Goal: Check status: Check status

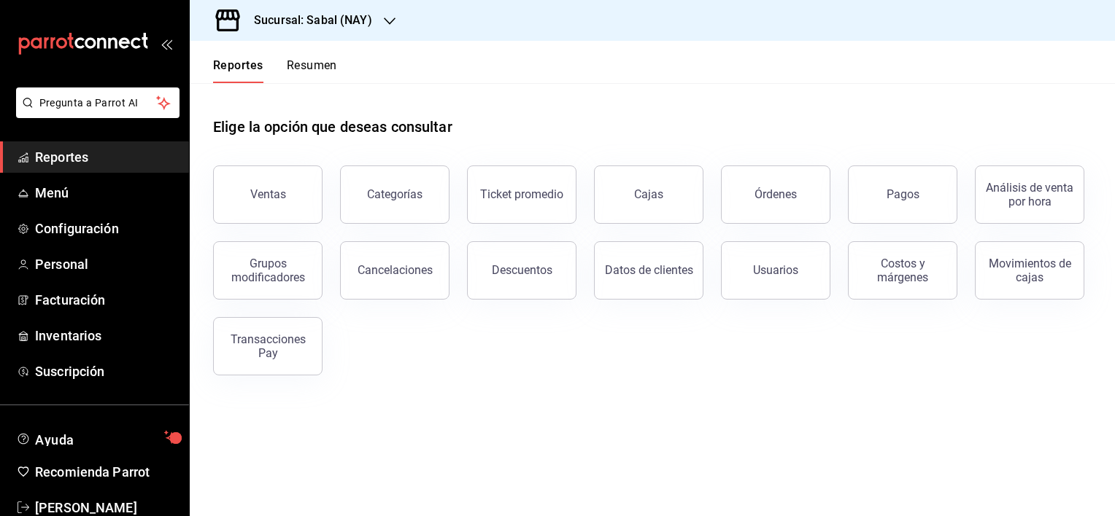
scroll to position [34, 0]
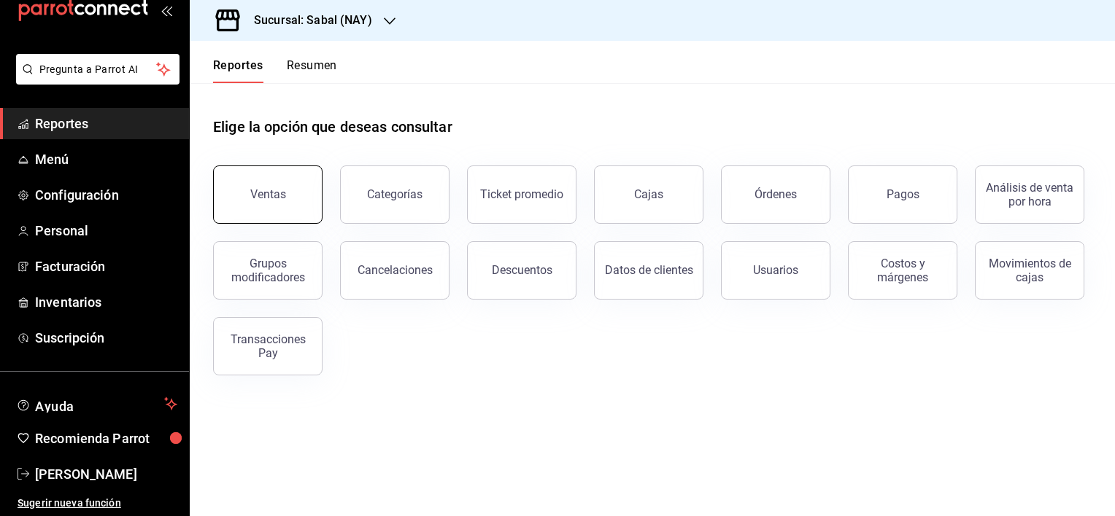
click at [274, 201] on button "Ventas" at bounding box center [267, 195] width 109 height 58
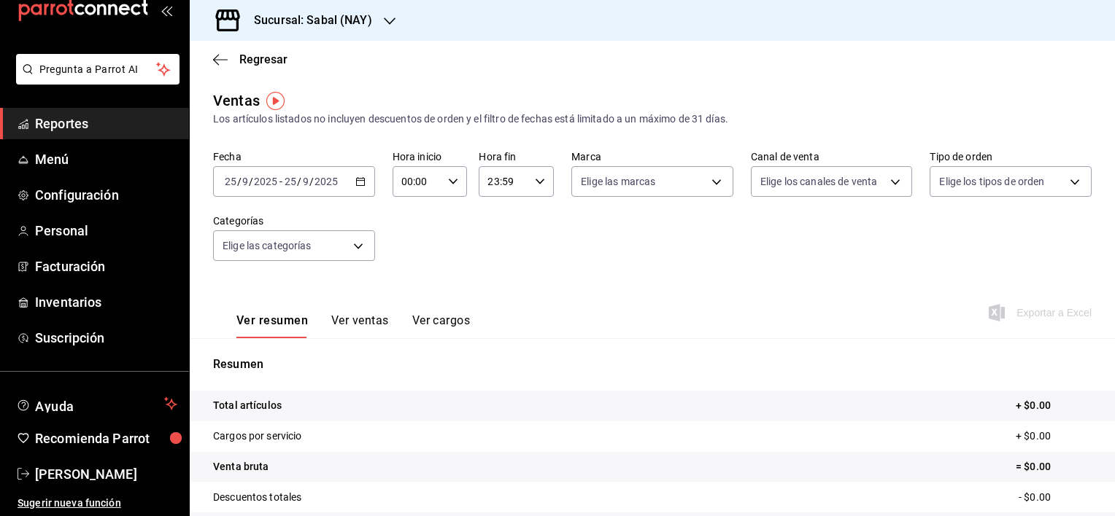
click at [360, 187] on icon "button" at bounding box center [360, 182] width 10 height 10
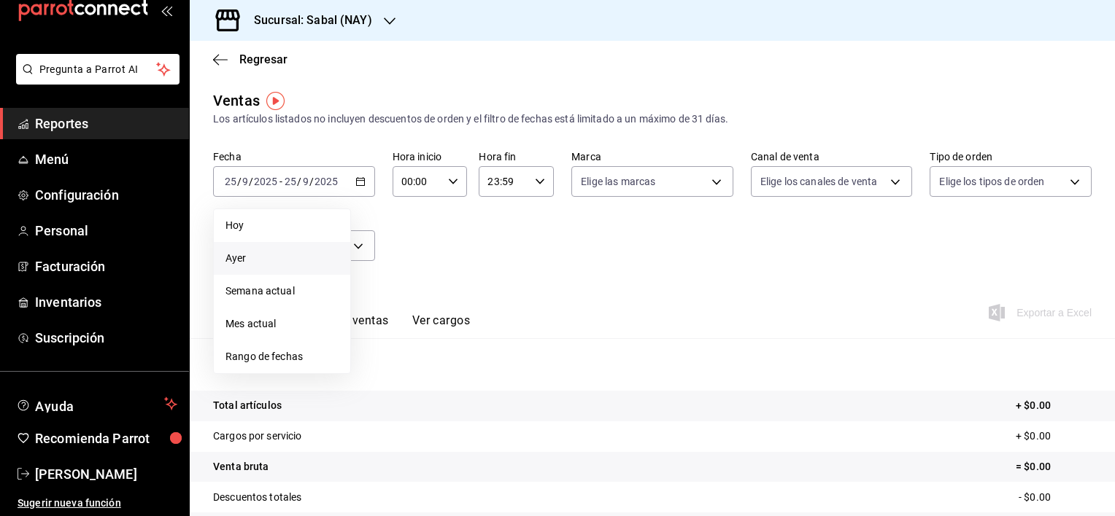
click at [260, 254] on span "Ayer" at bounding box center [281, 258] width 113 height 15
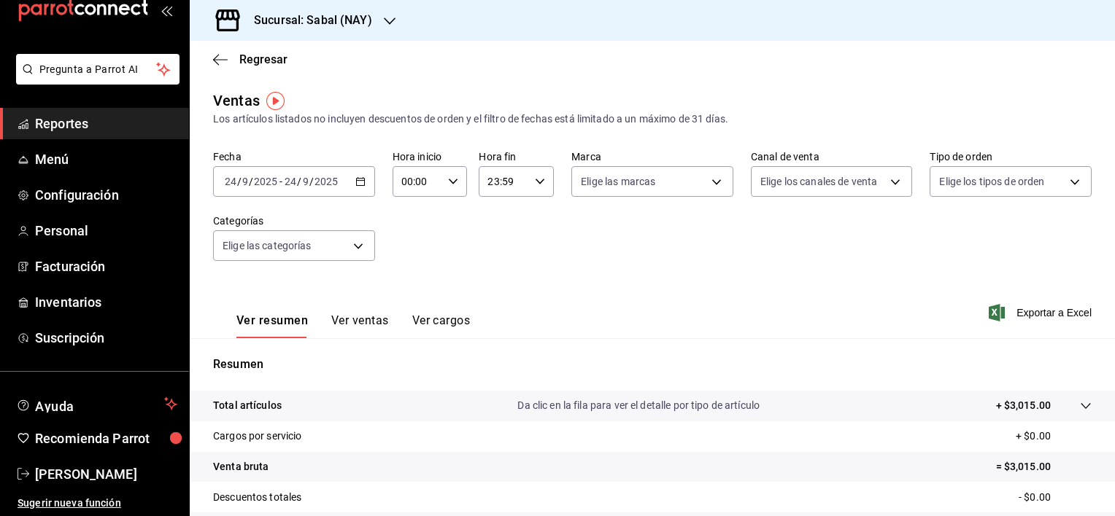
click at [356, 181] on icon "button" at bounding box center [360, 182] width 10 height 10
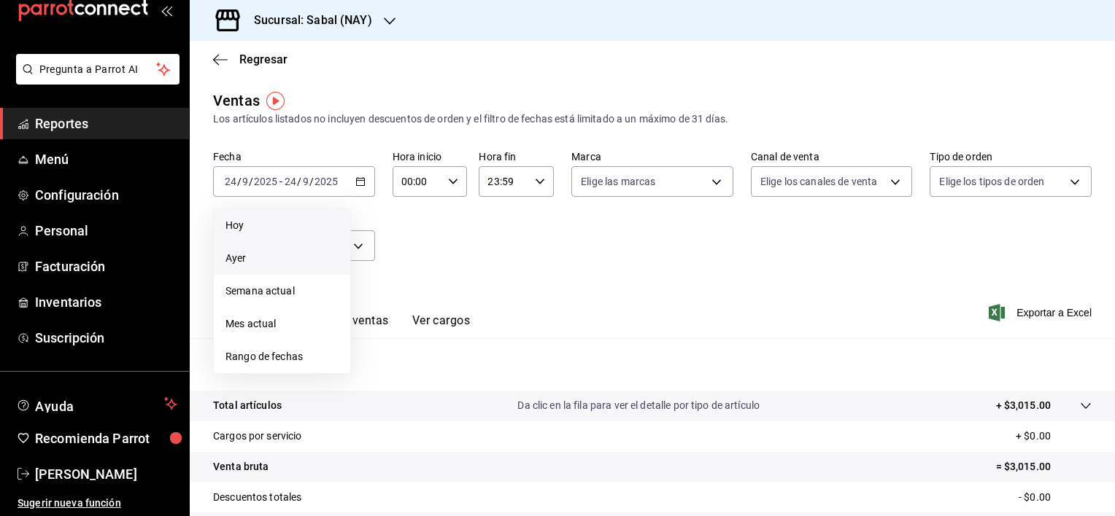
click at [246, 231] on span "Hoy" at bounding box center [281, 225] width 113 height 15
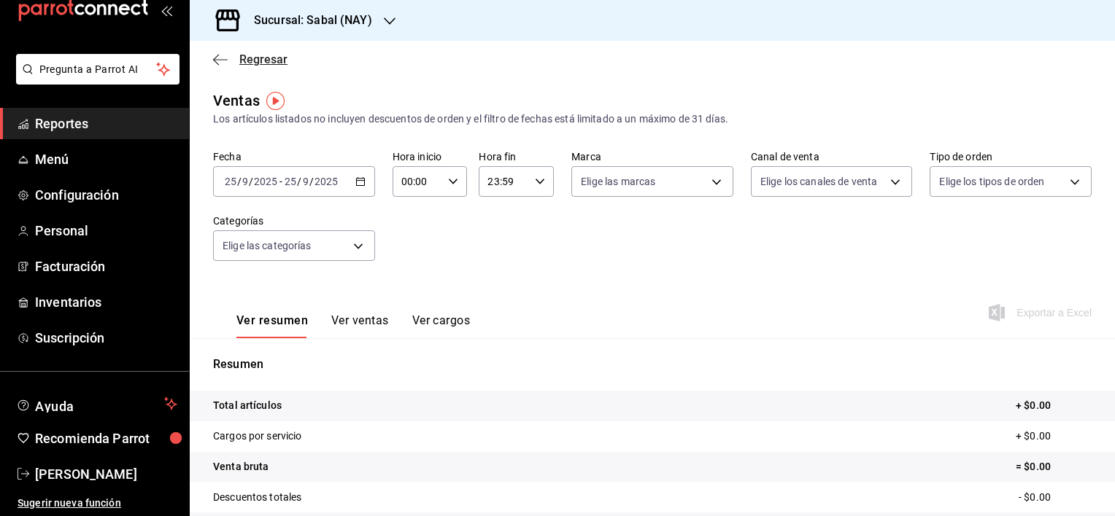
click at [219, 61] on icon "button" at bounding box center [220, 59] width 15 height 13
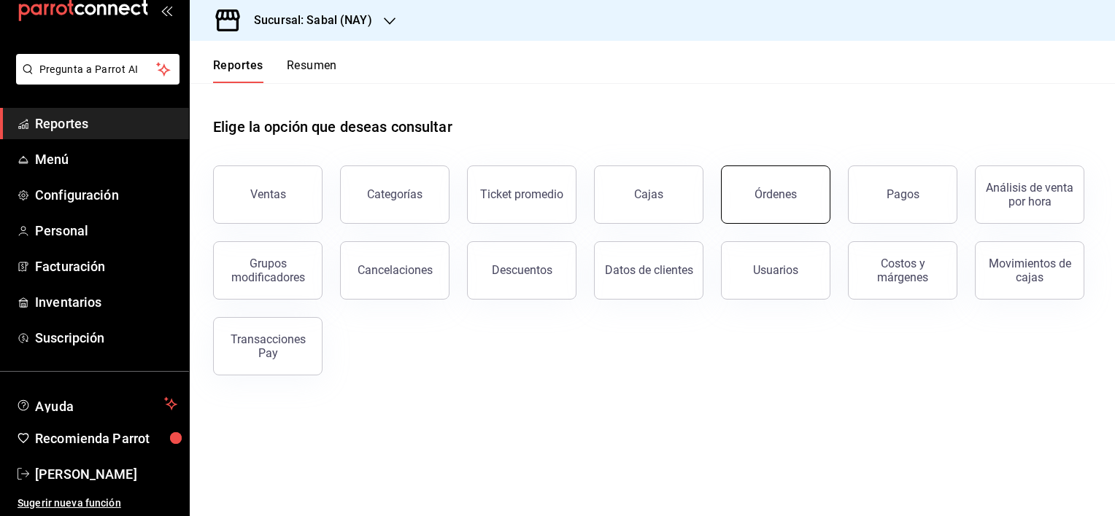
click at [797, 198] on button "Órdenes" at bounding box center [775, 195] width 109 height 58
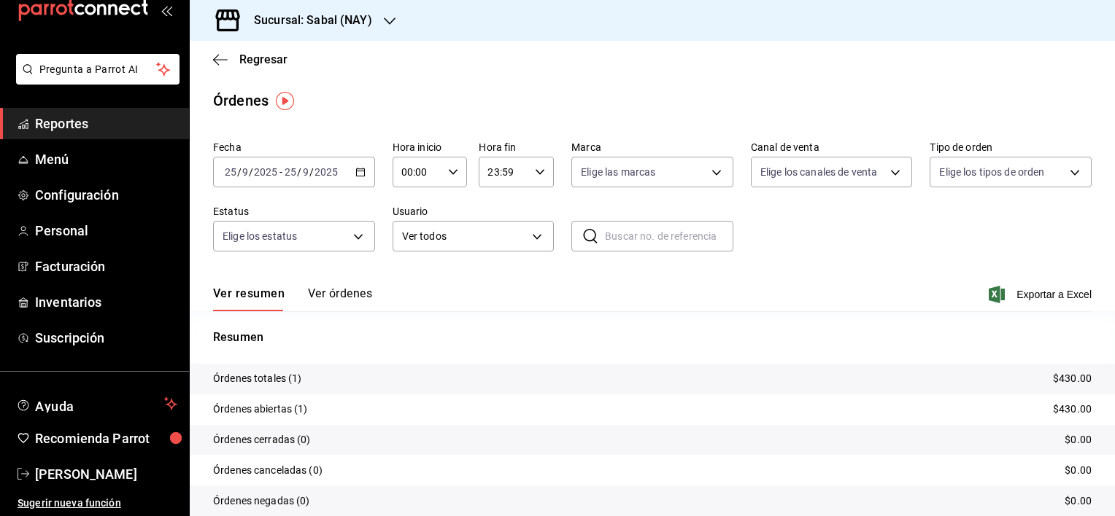
click at [362, 171] on icon "button" at bounding box center [360, 172] width 10 height 10
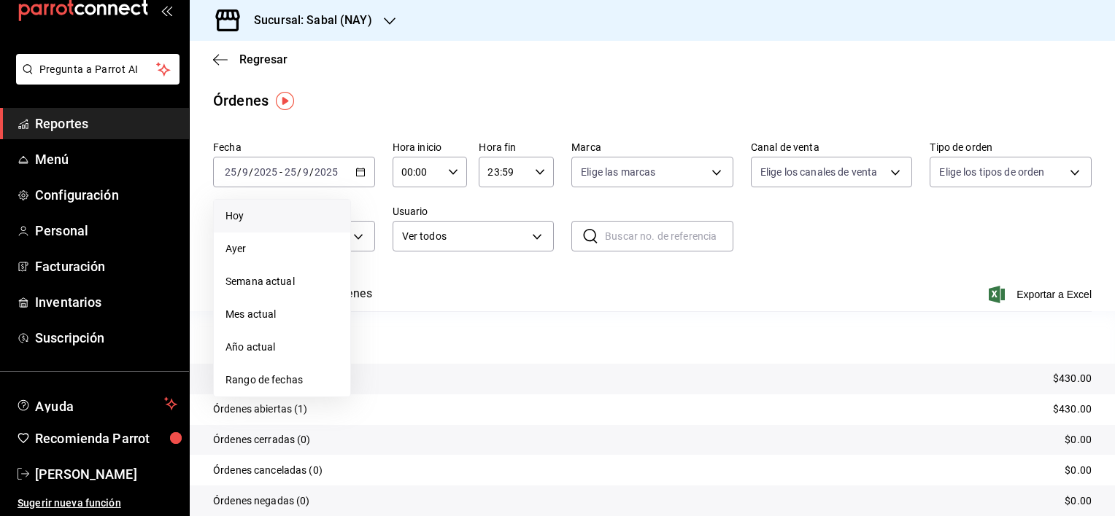
click at [264, 220] on span "Hoy" at bounding box center [281, 216] width 113 height 15
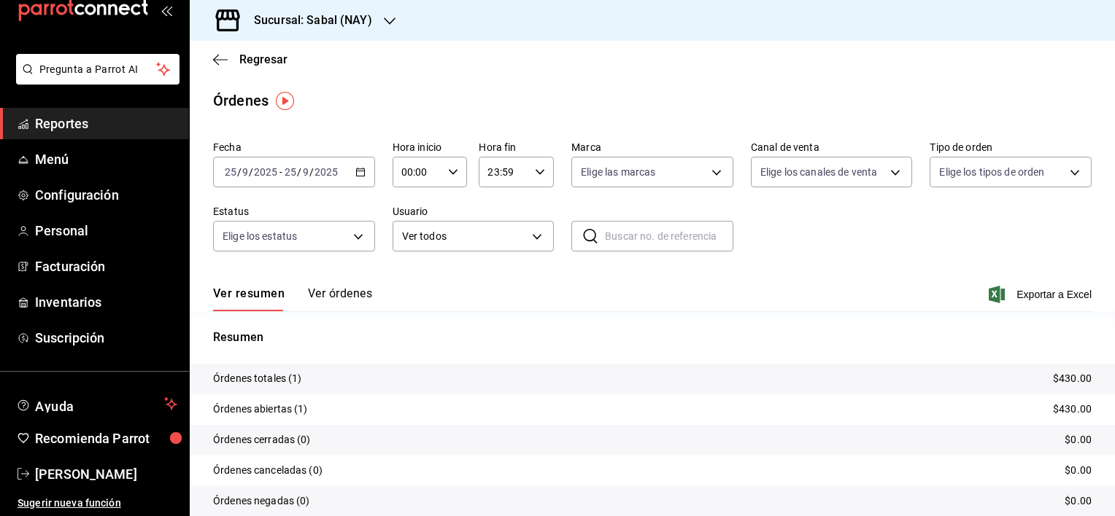
click at [328, 295] on button "Ver órdenes" at bounding box center [340, 299] width 64 height 25
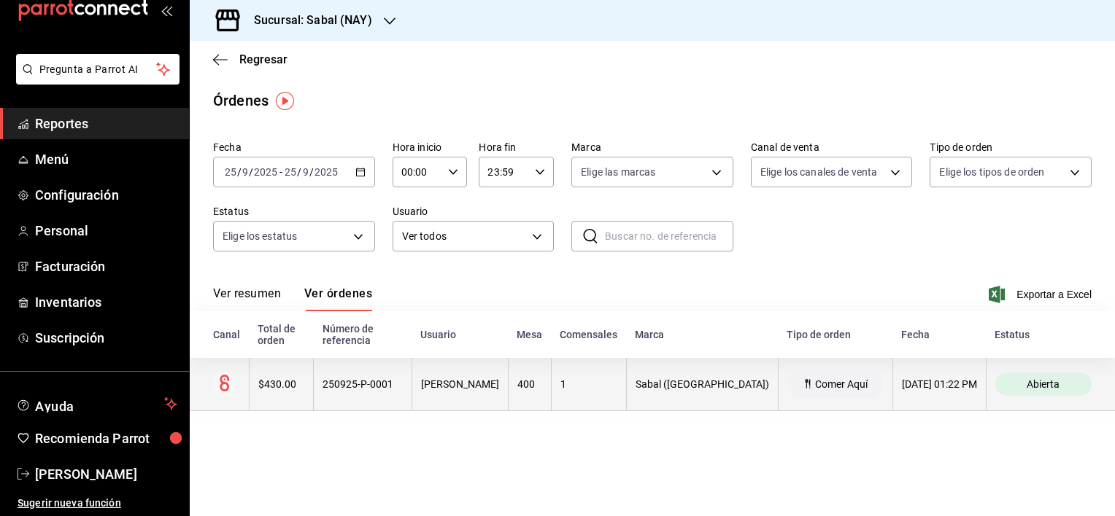
click at [499, 382] on div "[PERSON_NAME]" at bounding box center [460, 385] width 78 height 12
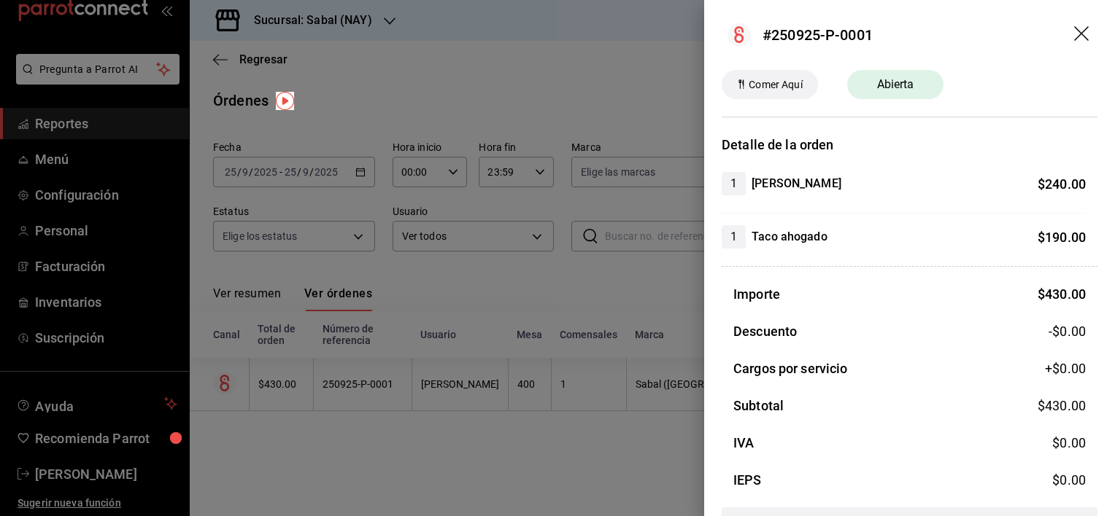
click at [1074, 29] on icon "drag" at bounding box center [1081, 33] width 15 height 15
